Goal: Task Accomplishment & Management: Use online tool/utility

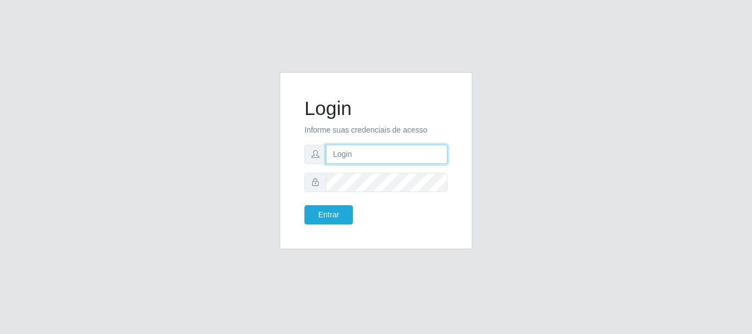
click at [382, 158] on input "text" at bounding box center [387, 154] width 122 height 19
click at [400, 152] on input "[PERSON_NAME]" at bounding box center [387, 154] width 122 height 19
click at [395, 152] on input "[PERSON_NAME]" at bounding box center [387, 154] width 122 height 19
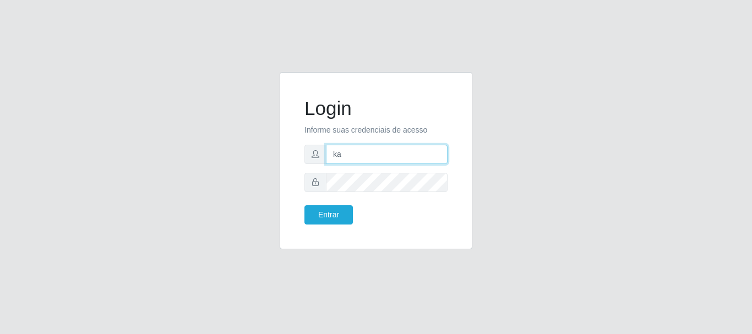
type input "k"
drag, startPoint x: 535, startPoint y: 208, endPoint x: 527, endPoint y: 202, distance: 9.0
click at [535, 208] on div "Login Informe suas credenciais de acesso Entrar" at bounding box center [376, 167] width 628 height 190
click at [401, 154] on input "text" at bounding box center [387, 154] width 122 height 19
click at [405, 153] on input "[PERSON_NAME]" at bounding box center [387, 154] width 122 height 19
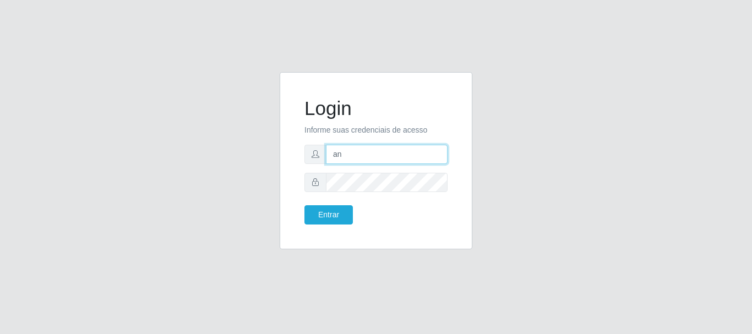
type input "a"
click at [352, 159] on input "text" at bounding box center [387, 154] width 122 height 19
type input "thiagol@bemais"
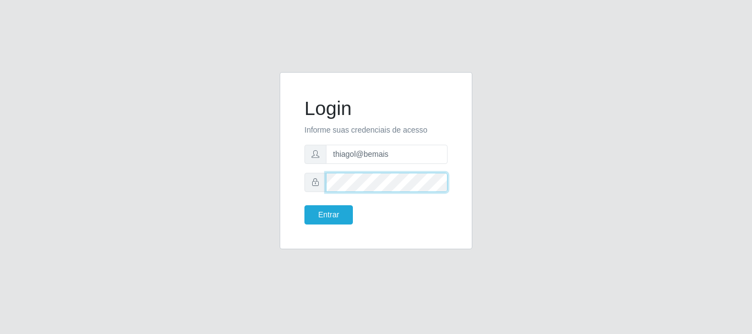
click at [304, 205] on button "Entrar" at bounding box center [328, 214] width 48 height 19
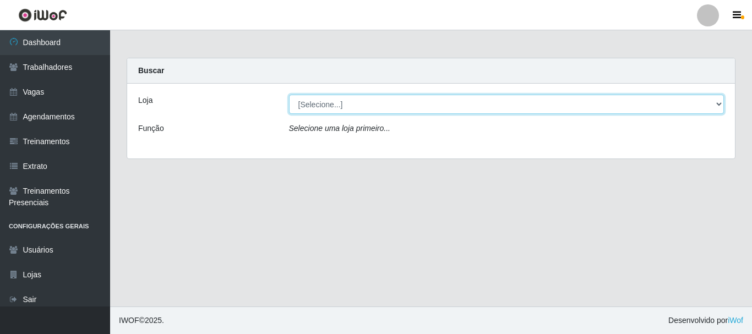
click at [342, 111] on select "[Selecione...] Bemais - Ruy Carneiro" at bounding box center [506, 104] width 435 height 19
select select "230"
click at [289, 95] on select "[Selecione...] Bemais - Ruy Carneiro" at bounding box center [506, 104] width 435 height 19
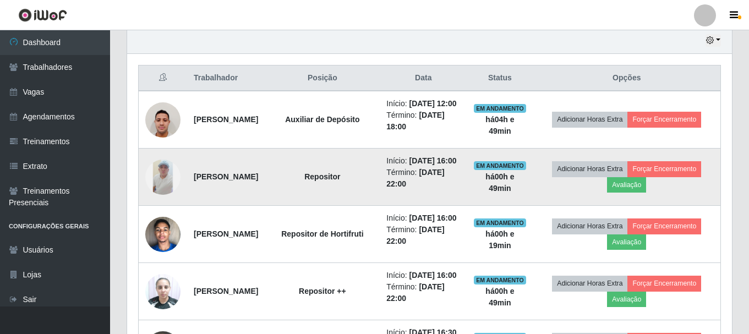
scroll to position [440, 0]
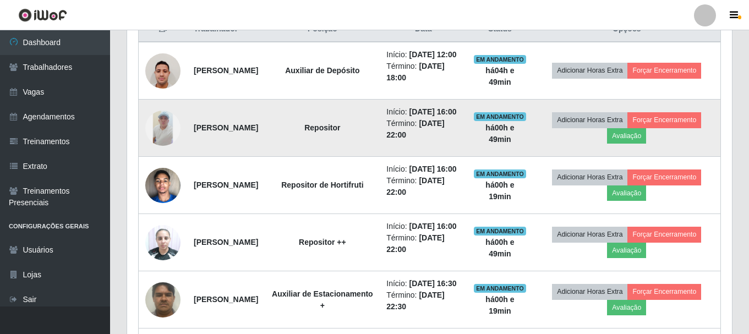
click at [156, 146] on img at bounding box center [162, 128] width 35 height 35
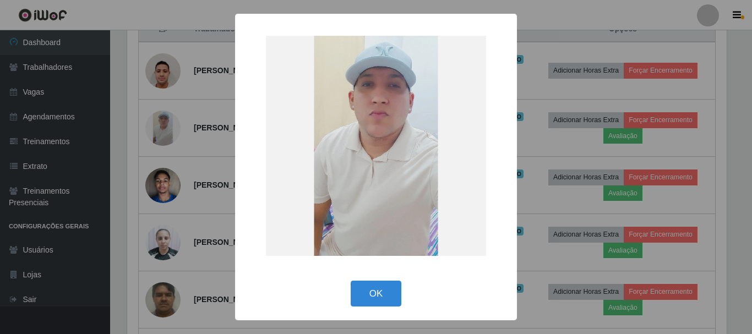
click at [157, 150] on div "× OK Cancel" at bounding box center [376, 167] width 752 height 334
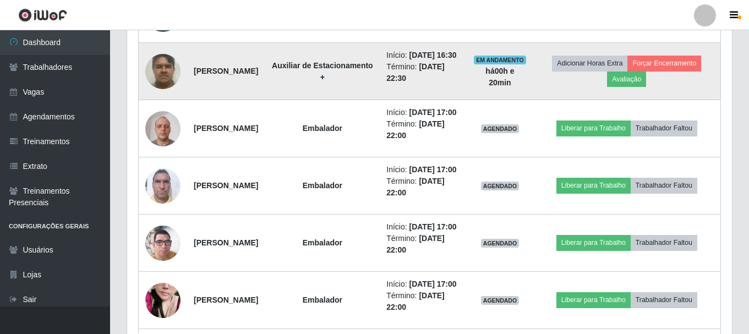
scroll to position [614, 0]
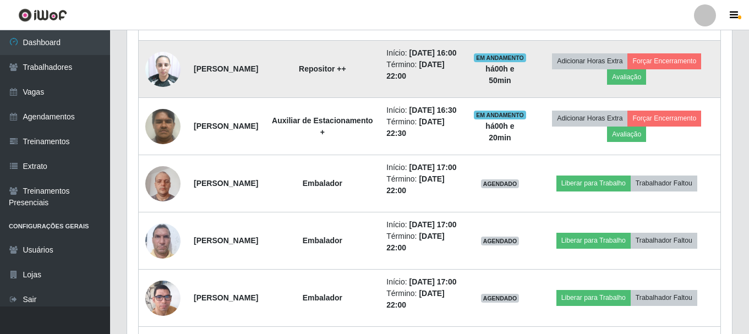
click at [160, 92] on img at bounding box center [162, 69] width 35 height 47
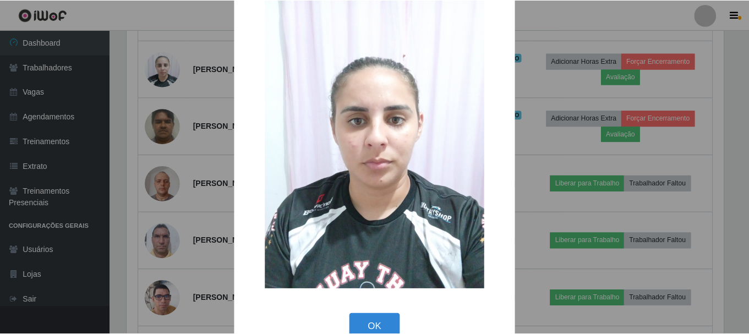
scroll to position [56, 0]
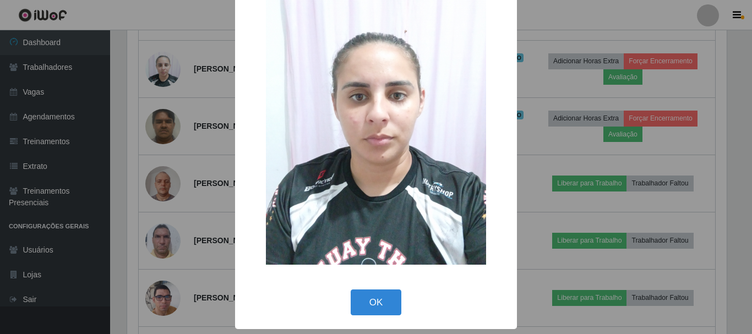
click at [178, 119] on div "× OK Cancel" at bounding box center [376, 167] width 752 height 334
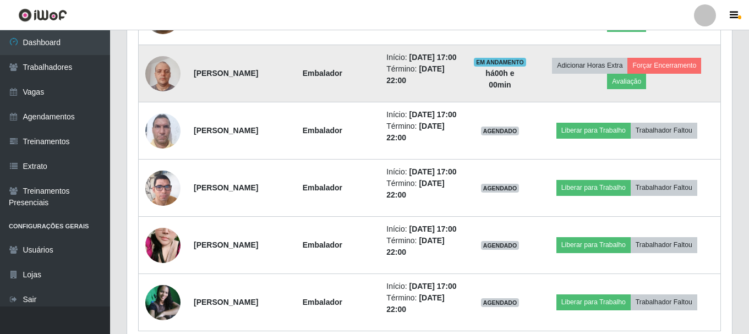
scroll to position [889, 0]
